Goal: Find contact information

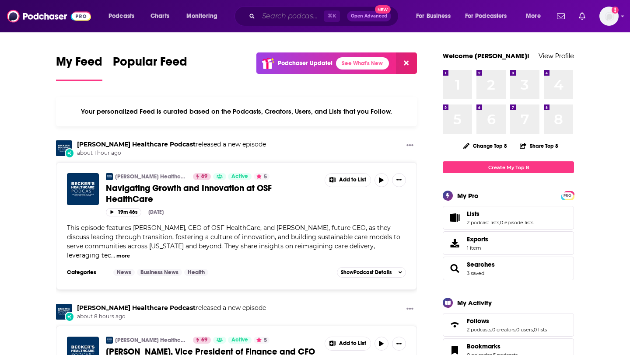
click at [295, 14] on input "Search podcasts, credits, & more..." at bounding box center [291, 16] width 65 height 14
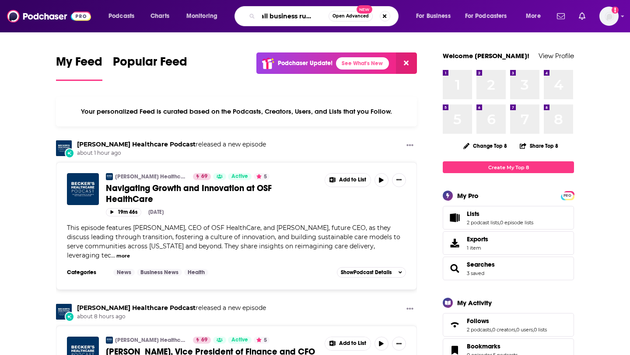
scroll to position [0, 16]
type input "small business rundown"
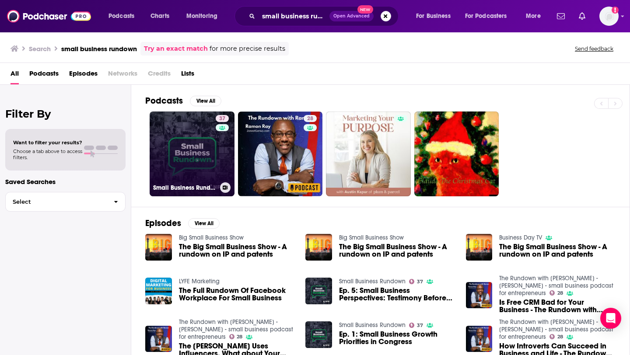
click at [200, 137] on link "37 Small Business Rundown" at bounding box center [192, 154] width 85 height 85
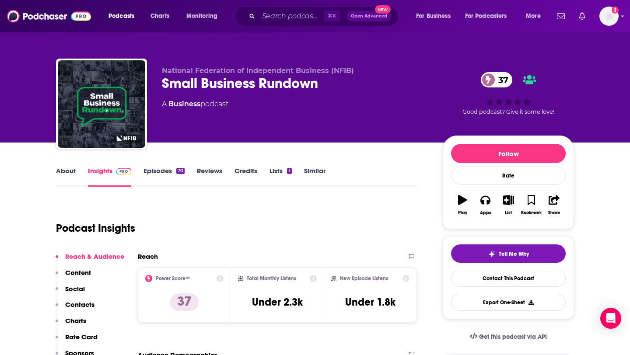
click at [82, 299] on button "Social" at bounding box center [70, 293] width 29 height 16
click at [83, 303] on p "Contacts" at bounding box center [79, 305] width 29 height 8
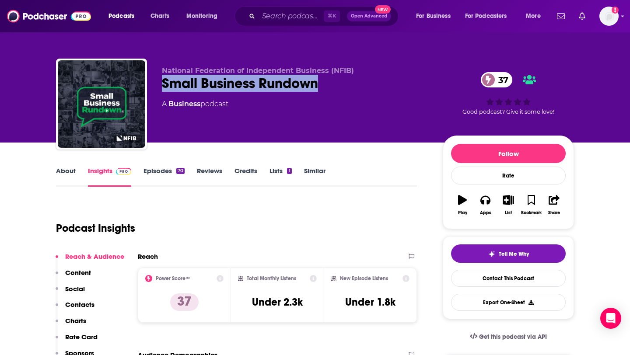
drag, startPoint x: 329, startPoint y: 92, endPoint x: 164, endPoint y: 88, distance: 165.5
click at [164, 88] on div "National Federation of Independent Business (NFIB) Small Business Rundown 37 A …" at bounding box center [295, 102] width 267 height 70
copy h2 "Small Business Rundown"
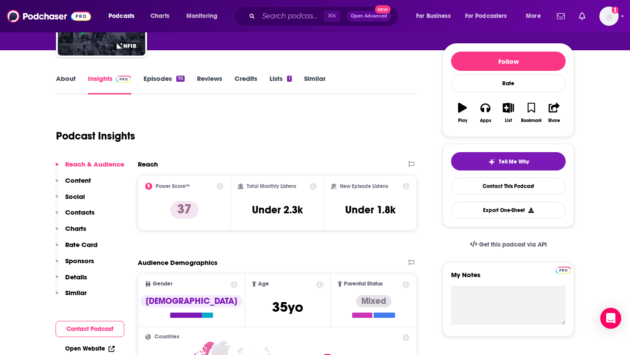
click at [72, 214] on p "Contacts" at bounding box center [79, 212] width 29 height 8
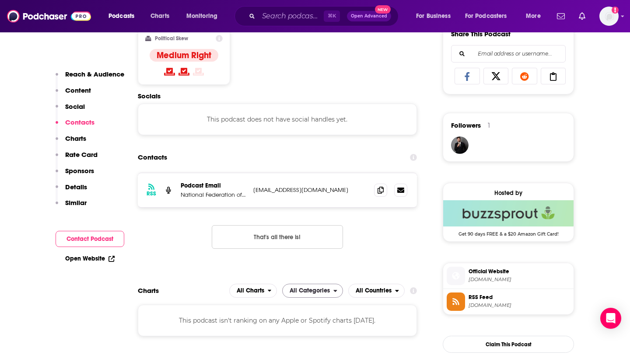
scroll to position [588, 0]
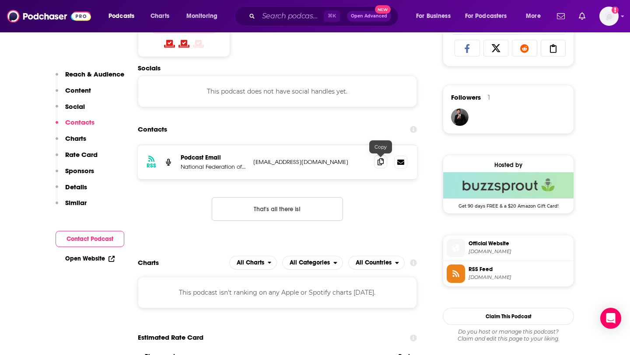
click at [379, 164] on icon at bounding box center [381, 161] width 6 height 7
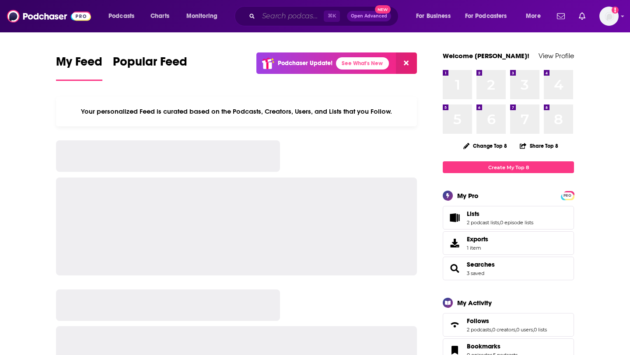
click at [273, 18] on input "Search podcasts, credits, & more..." at bounding box center [291, 16] width 65 height 14
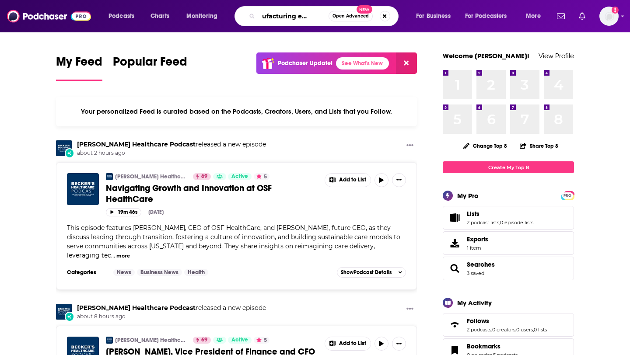
scroll to position [0, 19]
type input "manufacturing executive"
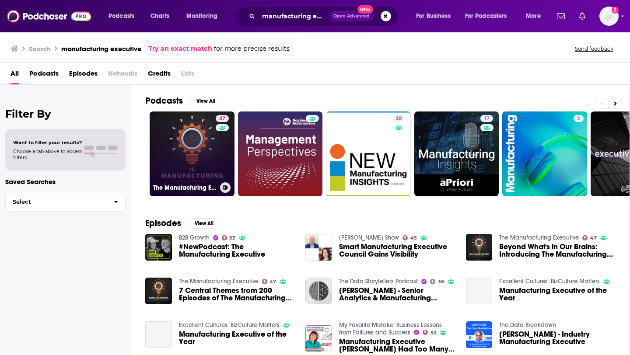
click at [176, 137] on link "47 The Manufacturing Executive" at bounding box center [192, 154] width 85 height 85
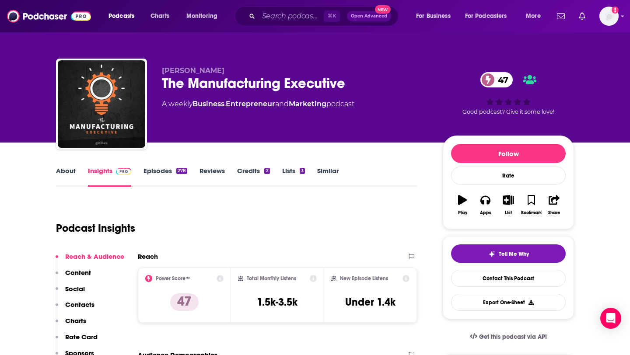
click at [72, 310] on button "Contacts" at bounding box center [75, 309] width 39 height 16
